Goal: Task Accomplishment & Management: Use online tool/utility

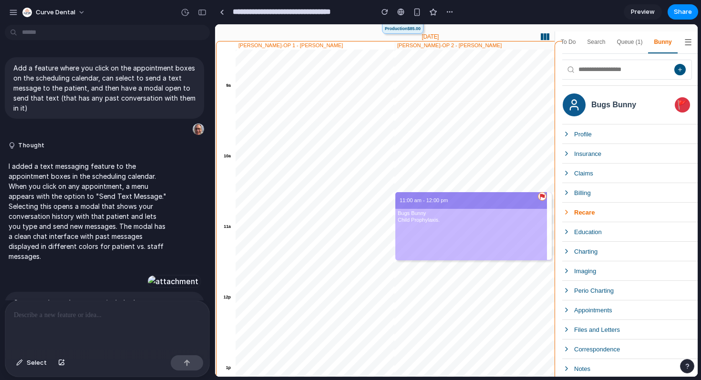
scroll to position [3607, 0]
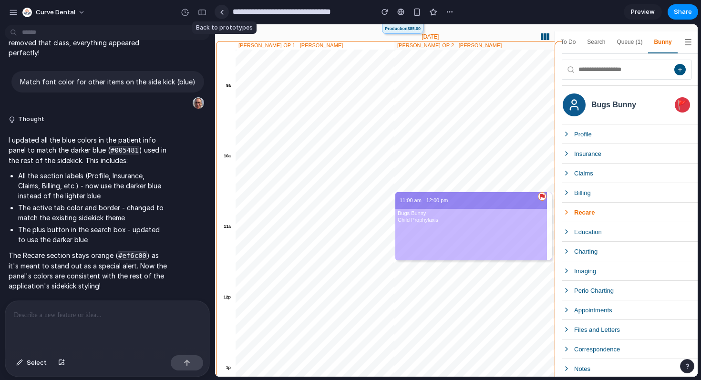
click at [220, 14] on link at bounding box center [222, 12] width 14 height 14
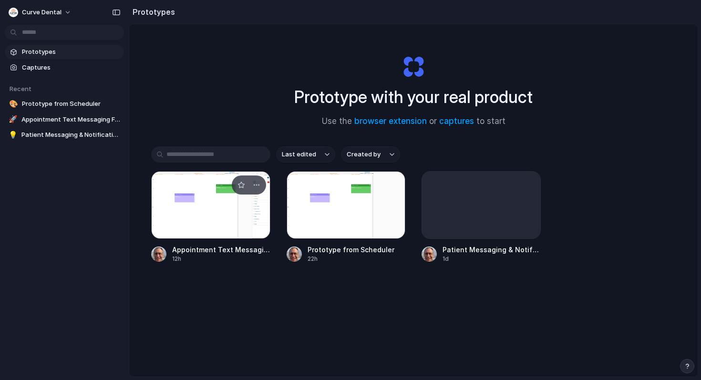
click at [213, 219] on div at bounding box center [210, 205] width 119 height 68
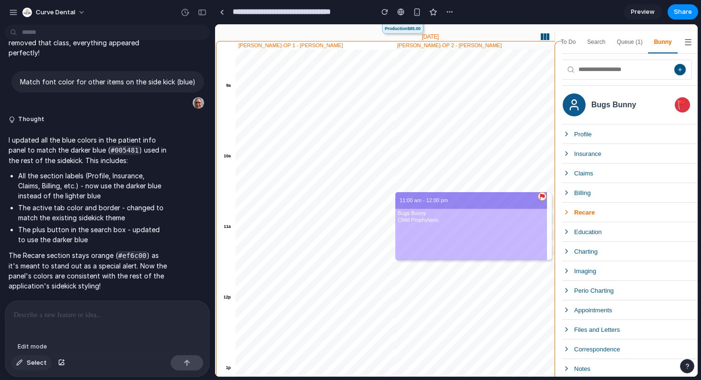
click at [30, 364] on span "Select" at bounding box center [37, 363] width 20 height 10
click at [579, 209] on div at bounding box center [456, 201] width 482 height 352
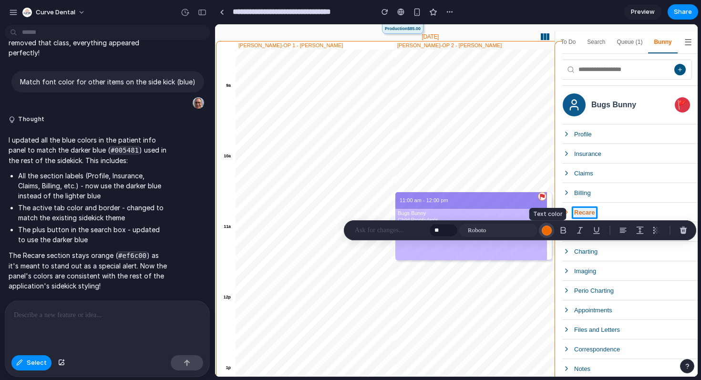
click at [547, 229] on div "button" at bounding box center [547, 231] width 10 height 10
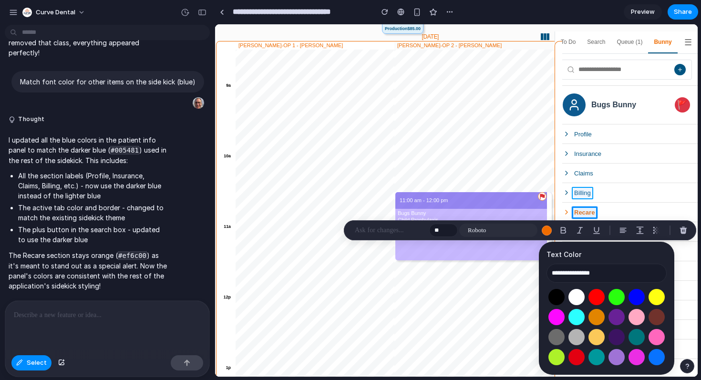
click at [579, 192] on div at bounding box center [456, 201] width 482 height 352
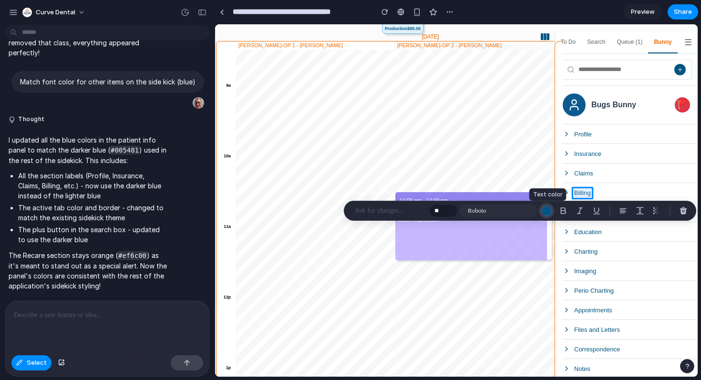
click at [545, 209] on div "button" at bounding box center [547, 211] width 10 height 10
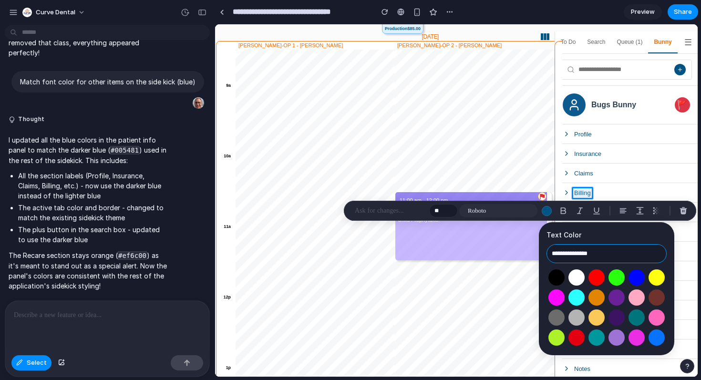
drag, startPoint x: 608, startPoint y: 256, endPoint x: 546, endPoint y: 256, distance: 61.5
click at [546, 256] on input "**********" at bounding box center [606, 253] width 120 height 19
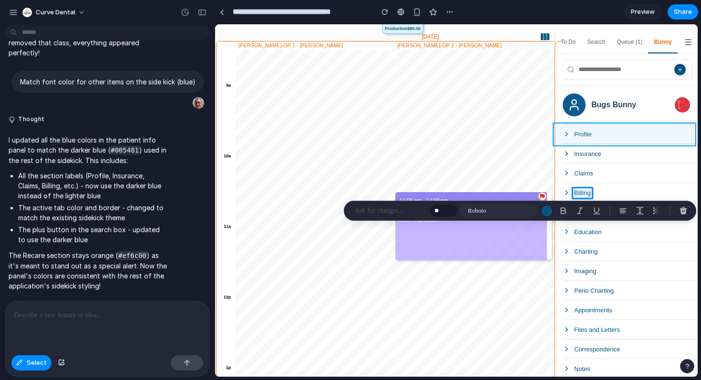
click at [652, 131] on div at bounding box center [456, 201] width 482 height 352
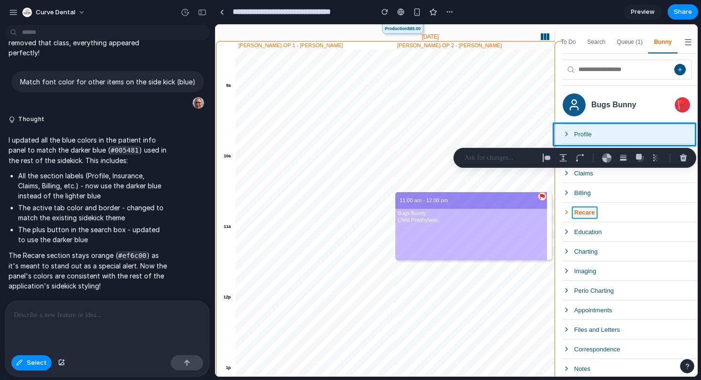
click at [584, 212] on div at bounding box center [456, 201] width 482 height 352
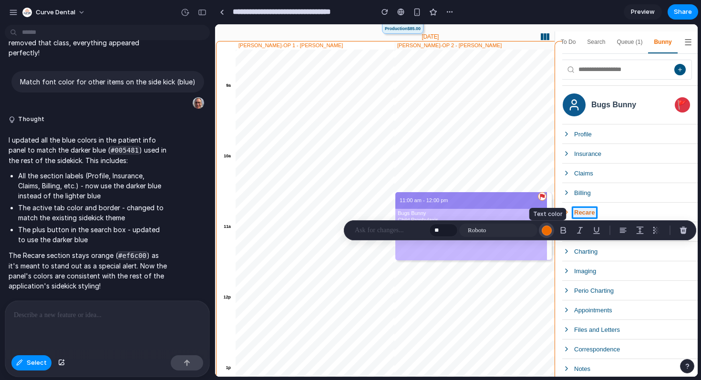
click at [549, 233] on div "button" at bounding box center [547, 231] width 10 height 10
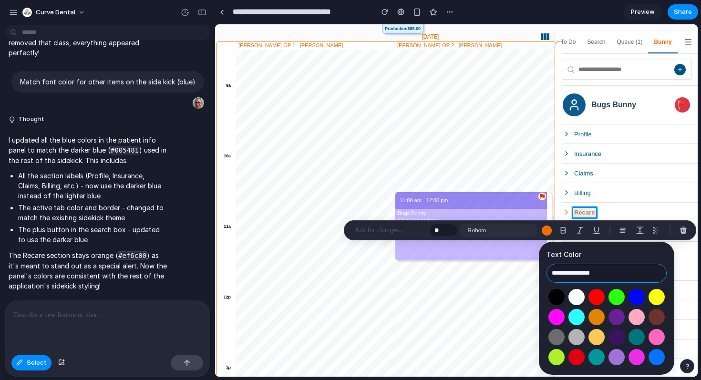
drag, startPoint x: 620, startPoint y: 273, endPoint x: 542, endPoint y: 273, distance: 78.2
click at [542, 273] on div "**********" at bounding box center [606, 308] width 135 height 133
paste input "text"
type input "**********"
click at [564, 210] on div at bounding box center [456, 201] width 482 height 352
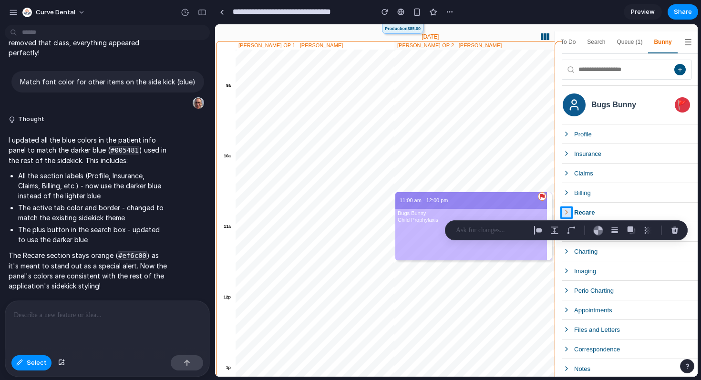
click at [565, 212] on div at bounding box center [456, 201] width 482 height 352
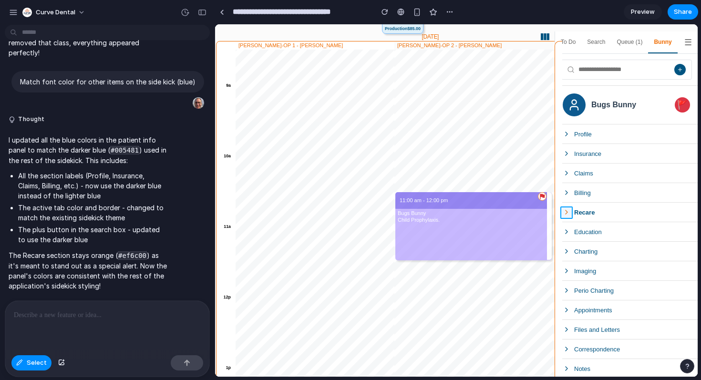
click at [567, 213] on div at bounding box center [456, 201] width 482 height 352
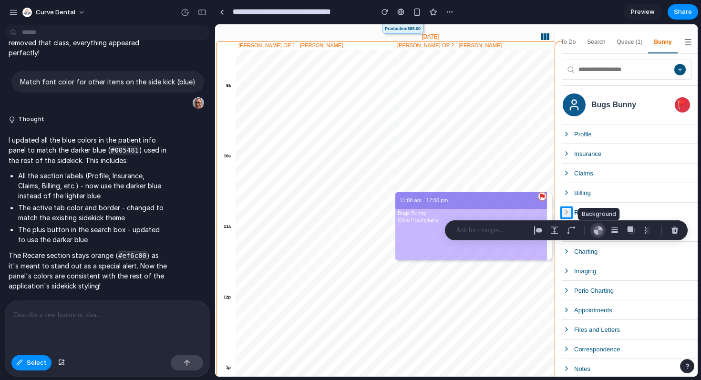
click at [598, 229] on div "button" at bounding box center [598, 231] width 10 height 10
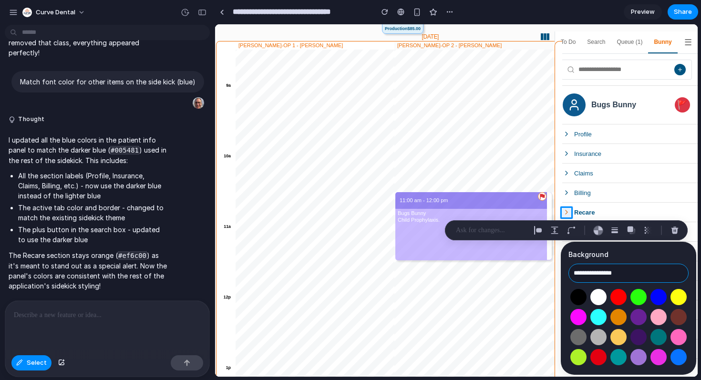
drag, startPoint x: 634, startPoint y: 273, endPoint x: 564, endPoint y: 274, distance: 69.1
click at [564, 274] on div "**********" at bounding box center [628, 308] width 135 height 133
paste input "text"
type input "**********"
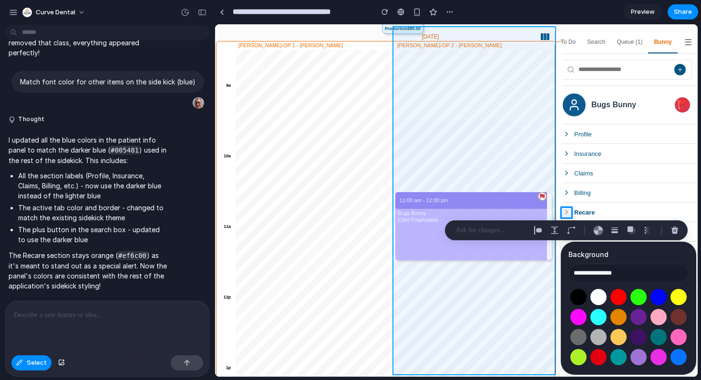
click at [531, 168] on div at bounding box center [456, 201] width 482 height 352
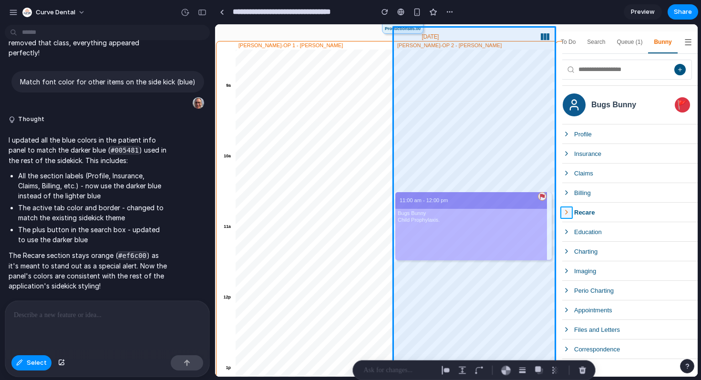
click at [566, 213] on div at bounding box center [456, 201] width 482 height 352
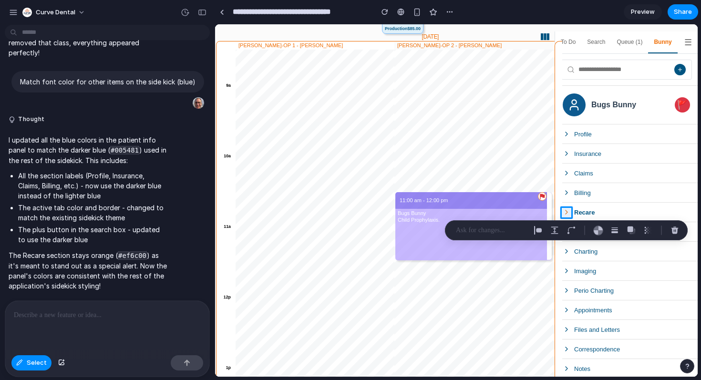
click at [500, 231] on p at bounding box center [491, 230] width 71 height 11
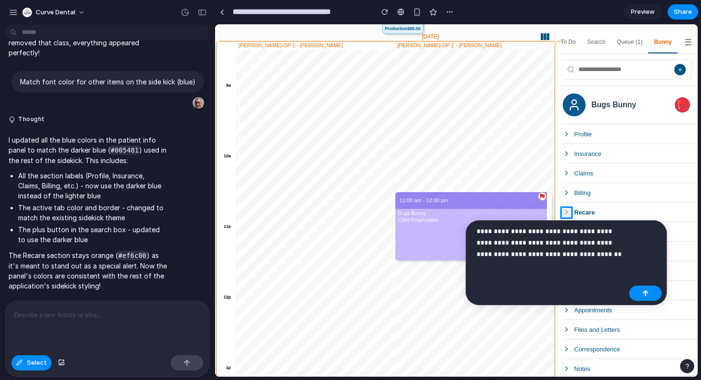
scroll to position [3694, 0]
